Goal: Obtain resource: Obtain resource

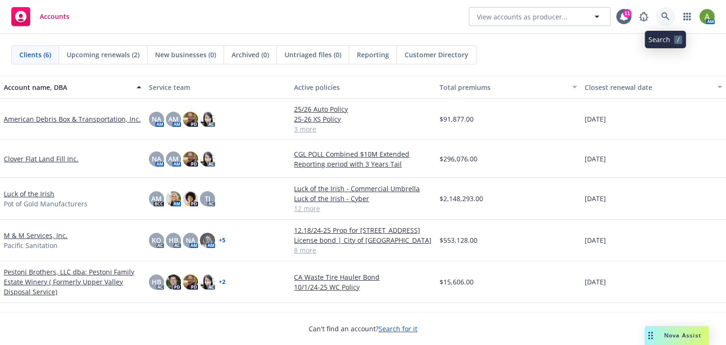
click at [663, 17] on icon at bounding box center [666, 16] width 8 height 8
click at [668, 13] on icon at bounding box center [666, 16] width 9 height 9
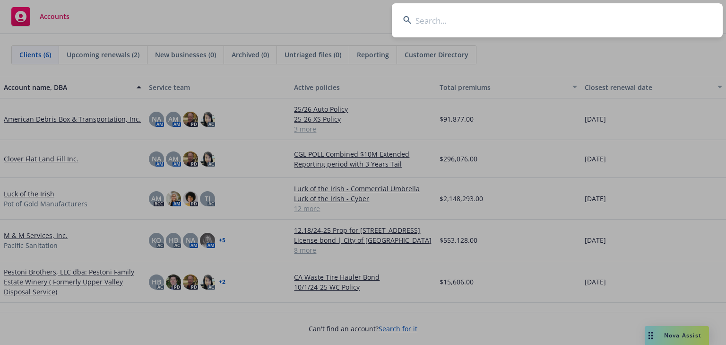
click at [426, 23] on input at bounding box center [557, 20] width 331 height 34
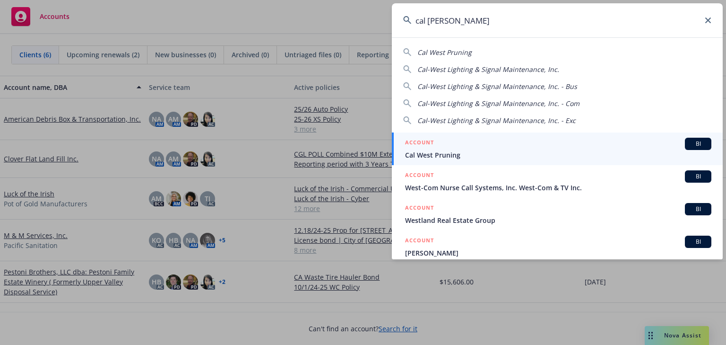
click at [441, 69] on span "Cal-West Lighting & Signal Maintenance, Inc." at bounding box center [489, 69] width 142 height 9
type input "Cal-West Lighting & Signal Maintenance, Inc."
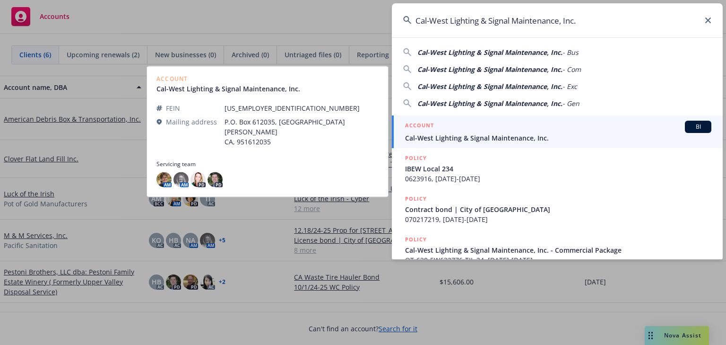
click at [452, 137] on span "Cal-West Lighting & Signal Maintenance, Inc." at bounding box center [558, 138] width 306 height 10
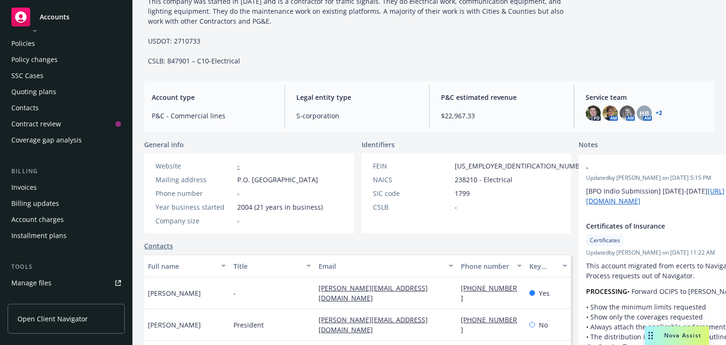
scroll to position [151, 0]
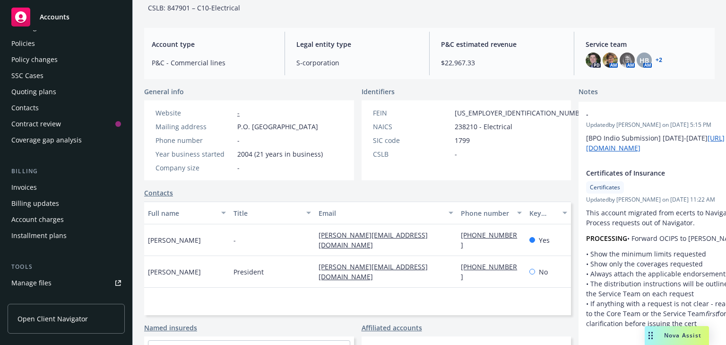
click at [678, 331] on span "Nova Assist" at bounding box center [682, 335] width 37 height 8
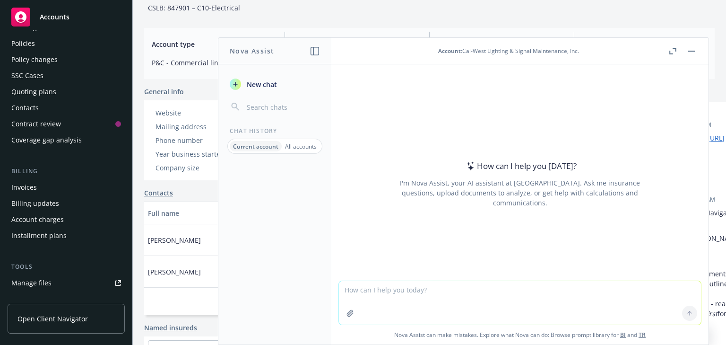
click at [392, 288] on textarea at bounding box center [520, 303] width 362 height 44
click at [380, 287] on textarea "can you pull loss runs for this account from" at bounding box center [520, 302] width 362 height 44
click at [503, 288] on textarea "can you pull current loss runs for this account from" at bounding box center [520, 302] width 362 height 44
drag, startPoint x: 485, startPoint y: 287, endPoint x: 506, endPoint y: 289, distance: 21.3
click at [506, 289] on textarea "can you pull current loss runs for this account from" at bounding box center [520, 302] width 362 height 44
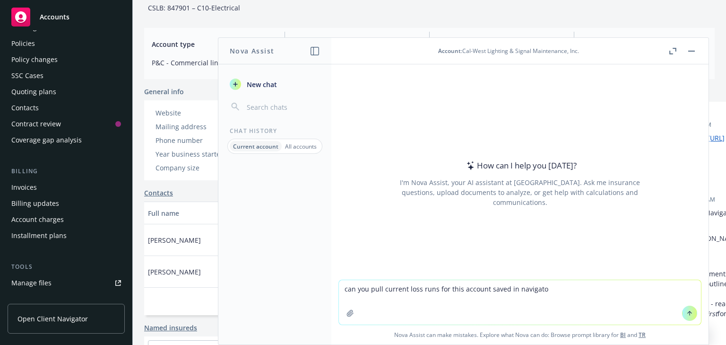
type textarea "can you pull current loss runs for this account saved in navigator"
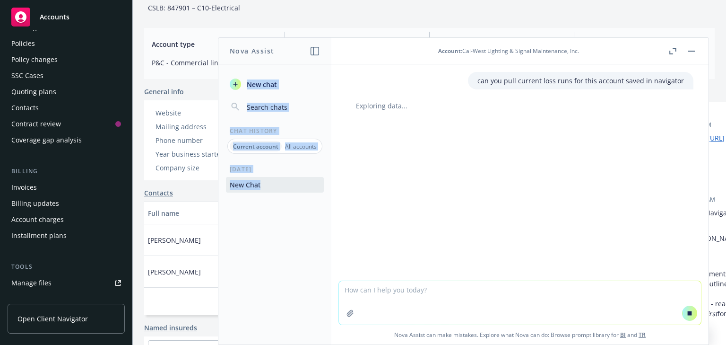
drag, startPoint x: 416, startPoint y: 42, endPoint x: 223, endPoint y: 92, distance: 199.0
click at [331, 92] on div "Nova Assist New chat Chat History Current account All accounts [DATE] New Chat …" at bounding box center [520, 190] width 378 height 307
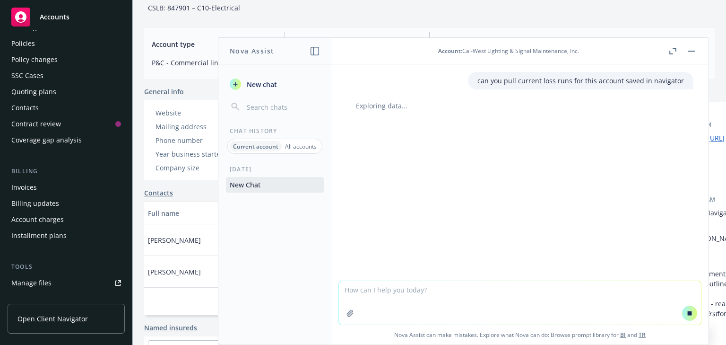
drag, startPoint x: 599, startPoint y: 44, endPoint x: 427, endPoint y: 77, distance: 174.7
click at [430, 77] on div "Account : Cal-West Lighting & Signal Maintenance, Inc. can you pull current los…" at bounding box center [519, 191] width 377 height 306
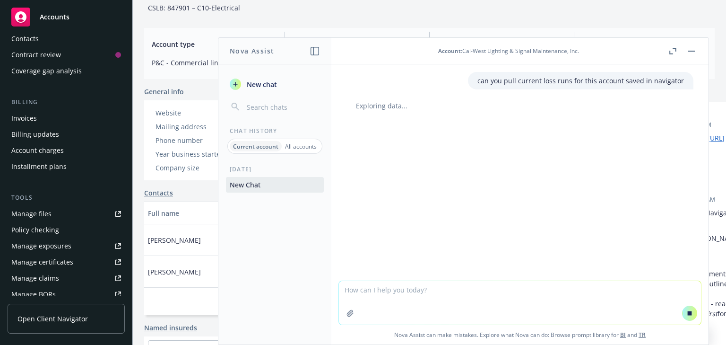
scroll to position [113, 0]
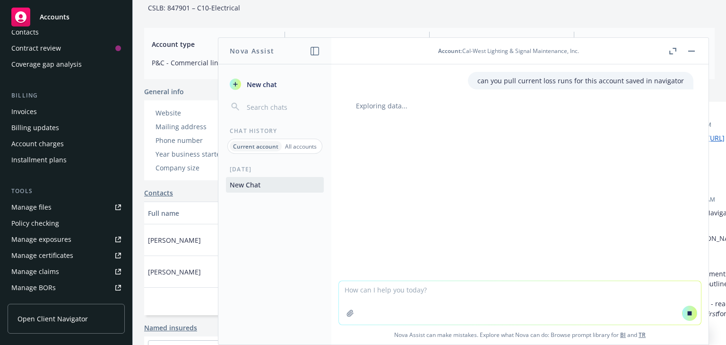
click at [33, 205] on div "Manage files" at bounding box center [31, 207] width 40 height 15
click at [110, 12] on div "Accounts" at bounding box center [66, 17] width 110 height 19
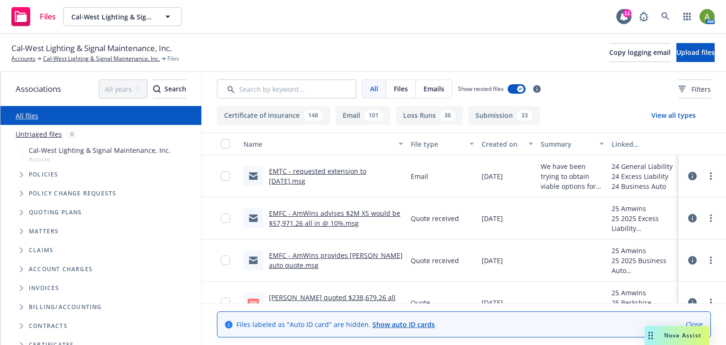
click at [397, 88] on span "Files" at bounding box center [401, 89] width 14 height 10
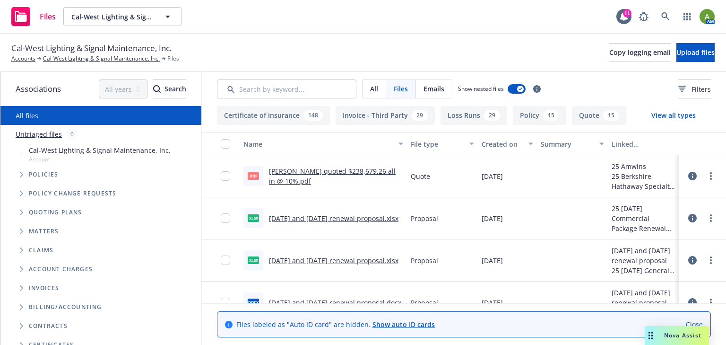
click at [465, 119] on button "Loss Runs 29" at bounding box center [474, 115] width 67 height 19
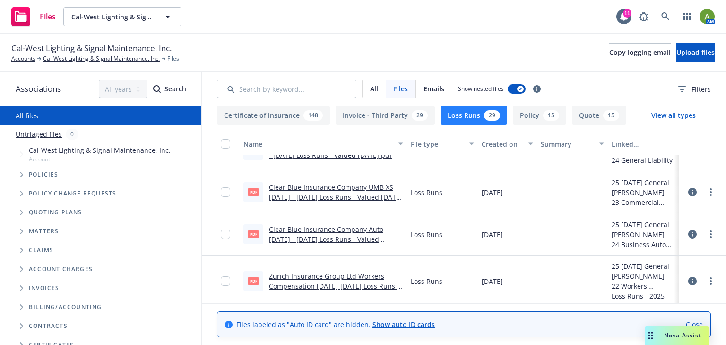
scroll to position [189, 0]
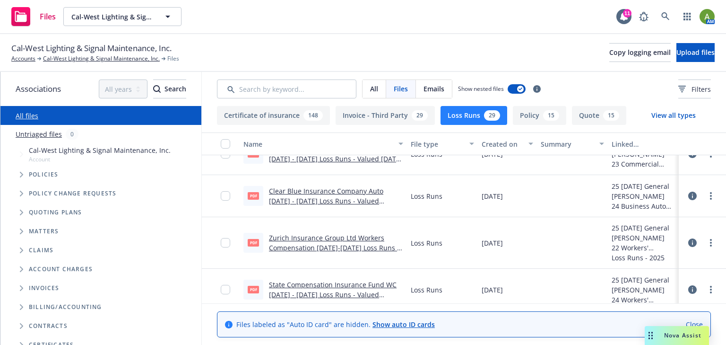
click at [357, 243] on link "Zurich Insurance Group Ltd Workers Compensation 2011-2024 Loss Runs - Valued 20…" at bounding box center [334, 247] width 131 height 29
click at [688, 242] on icon at bounding box center [692, 242] width 9 height 9
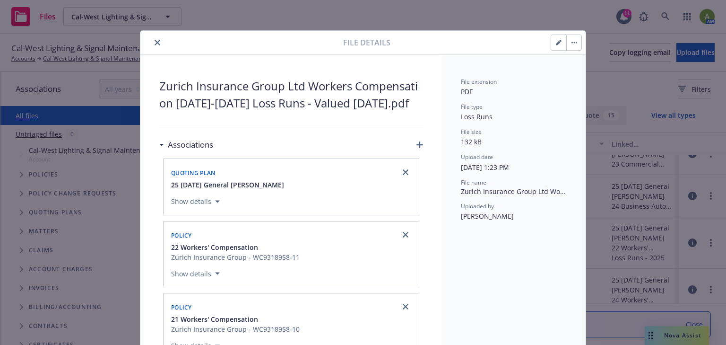
click at [147, 37] on div at bounding box center [243, 42] width 199 height 11
click at [155, 42] on icon "close" at bounding box center [158, 43] width 6 height 6
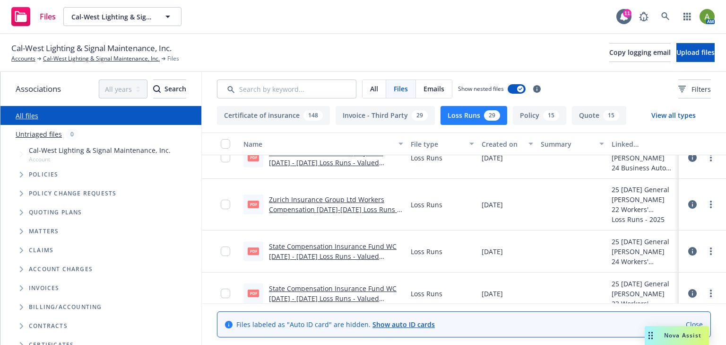
scroll to position [189, 0]
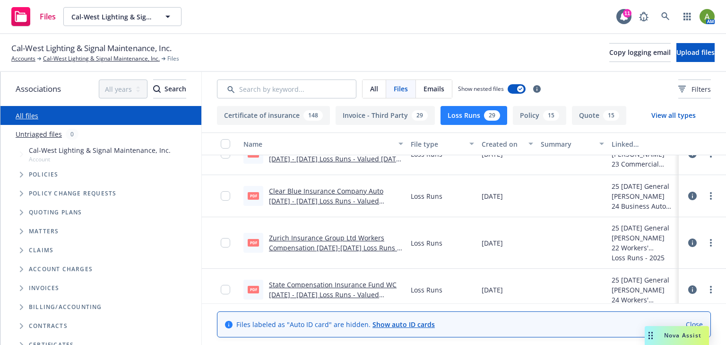
click at [689, 242] on icon at bounding box center [692, 242] width 9 height 9
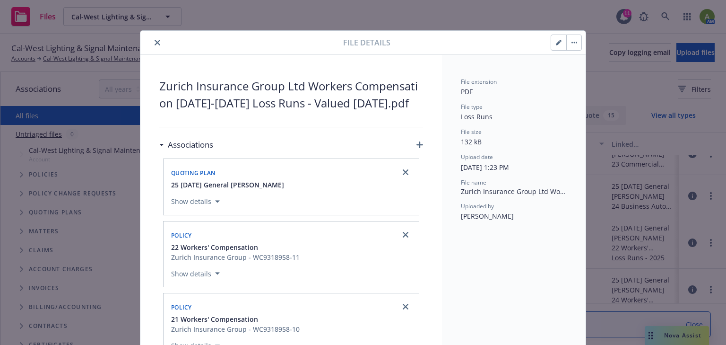
scroll to position [28, 0]
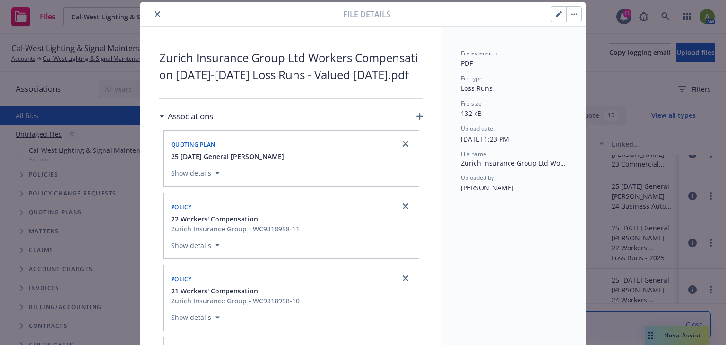
click at [155, 14] on icon "close" at bounding box center [158, 14] width 6 height 6
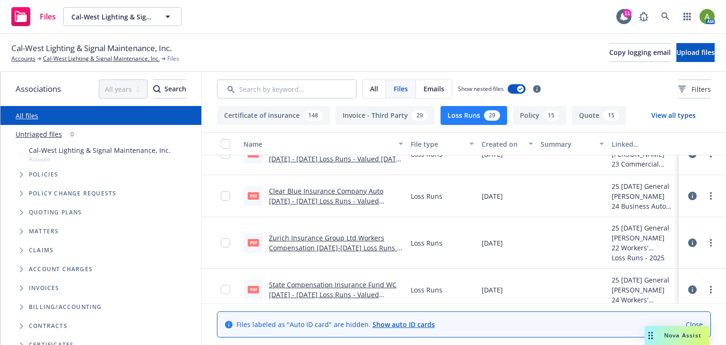
click at [279, 246] on link "Zurich Insurance Group Ltd Workers Compensation 2011-2024 Loss Runs - Valued 20…" at bounding box center [334, 247] width 131 height 29
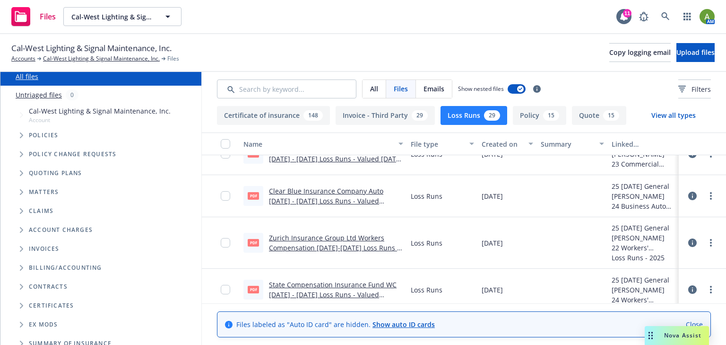
scroll to position [85, 0]
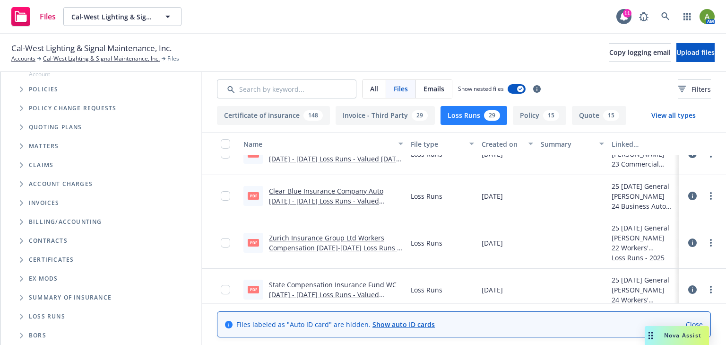
click at [694, 332] on span "Nova Assist" at bounding box center [682, 335] width 37 height 8
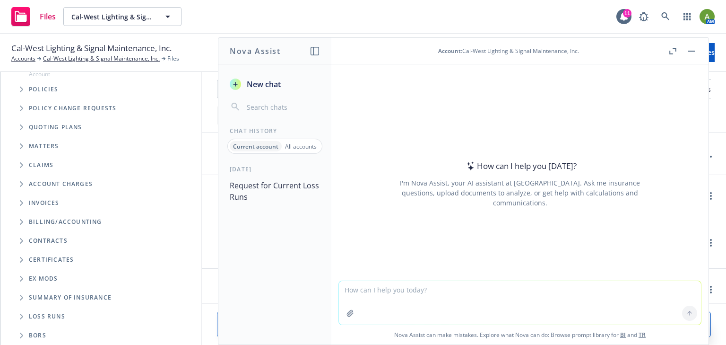
click at [292, 183] on button "Request for Current Loss Runs" at bounding box center [275, 191] width 98 height 28
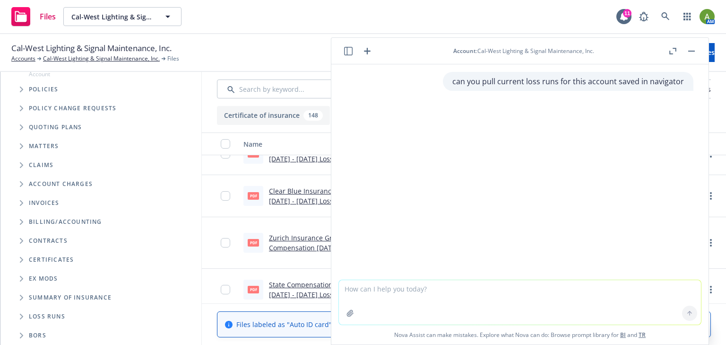
click at [247, 49] on div "Cal-West Lighting & Signal Maintenance, Inc. Accounts Cal-West Lighting & Signa…" at bounding box center [363, 52] width 704 height 21
click at [696, 51] on button "button" at bounding box center [691, 50] width 11 height 11
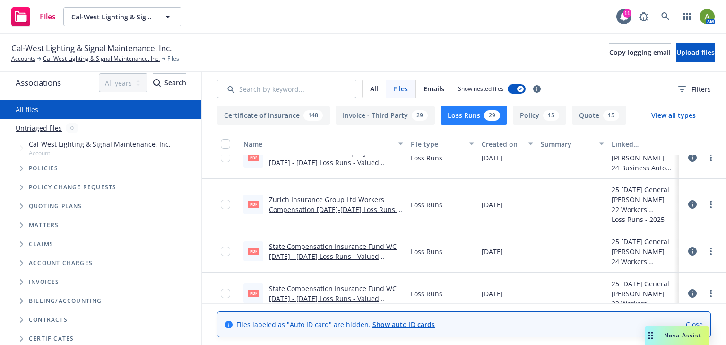
scroll to position [0, 0]
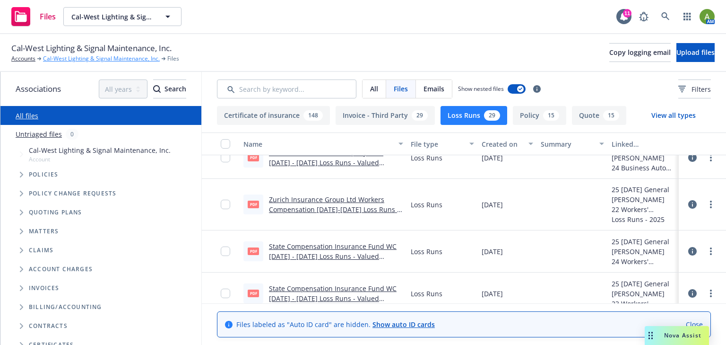
click at [61, 59] on link "Cal-West Lighting & Signal Maintenance, Inc." at bounding box center [101, 58] width 117 height 9
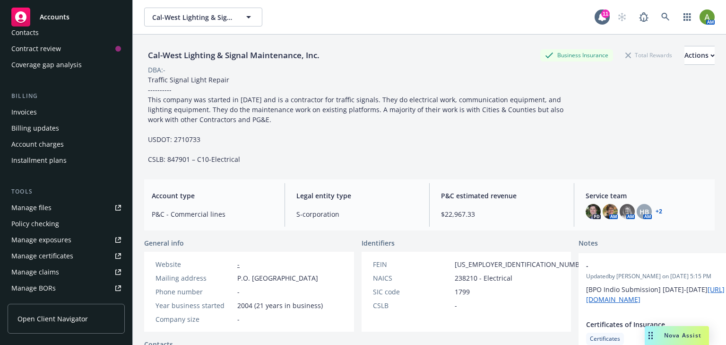
scroll to position [113, 0]
click at [58, 211] on link "Manage files" at bounding box center [66, 207] width 117 height 15
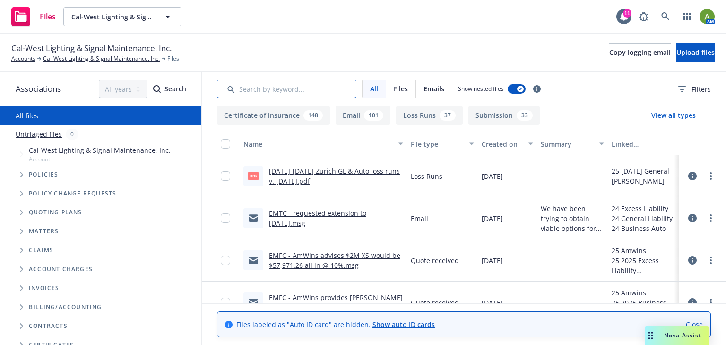
click at [294, 87] on input "Search by keyword..." at bounding box center [286, 88] width 139 height 19
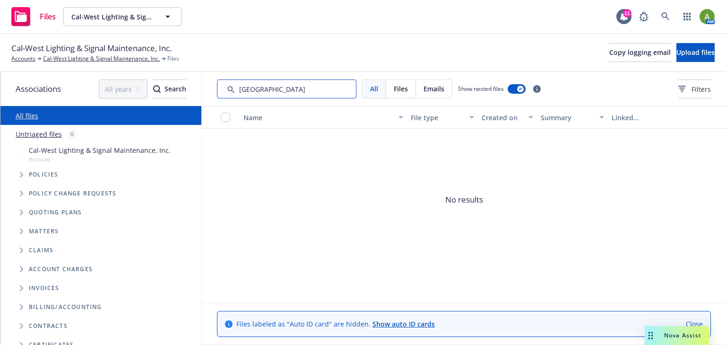
type input "zurich"
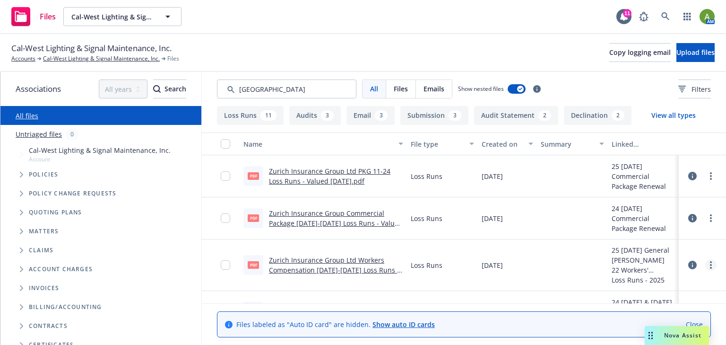
click at [709, 265] on link "more" at bounding box center [710, 264] width 11 height 11
click at [667, 233] on link "Edit" at bounding box center [669, 231] width 94 height 19
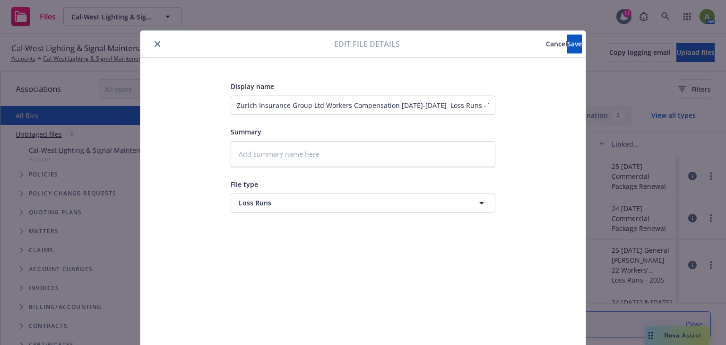
click at [546, 47] on span "Cancel" at bounding box center [556, 43] width 21 height 9
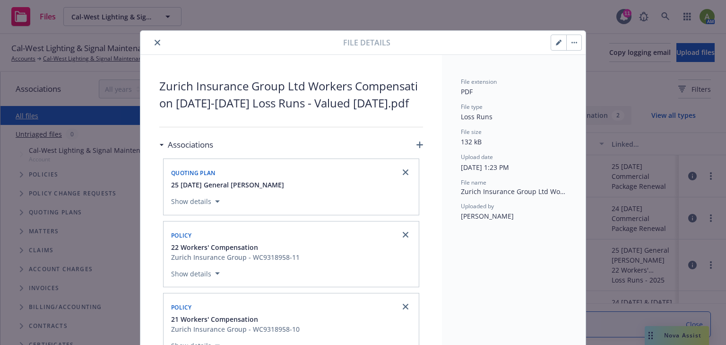
click at [152, 47] on button "close" at bounding box center [157, 42] width 11 height 11
